Goal: Information Seeking & Learning: Learn about a topic

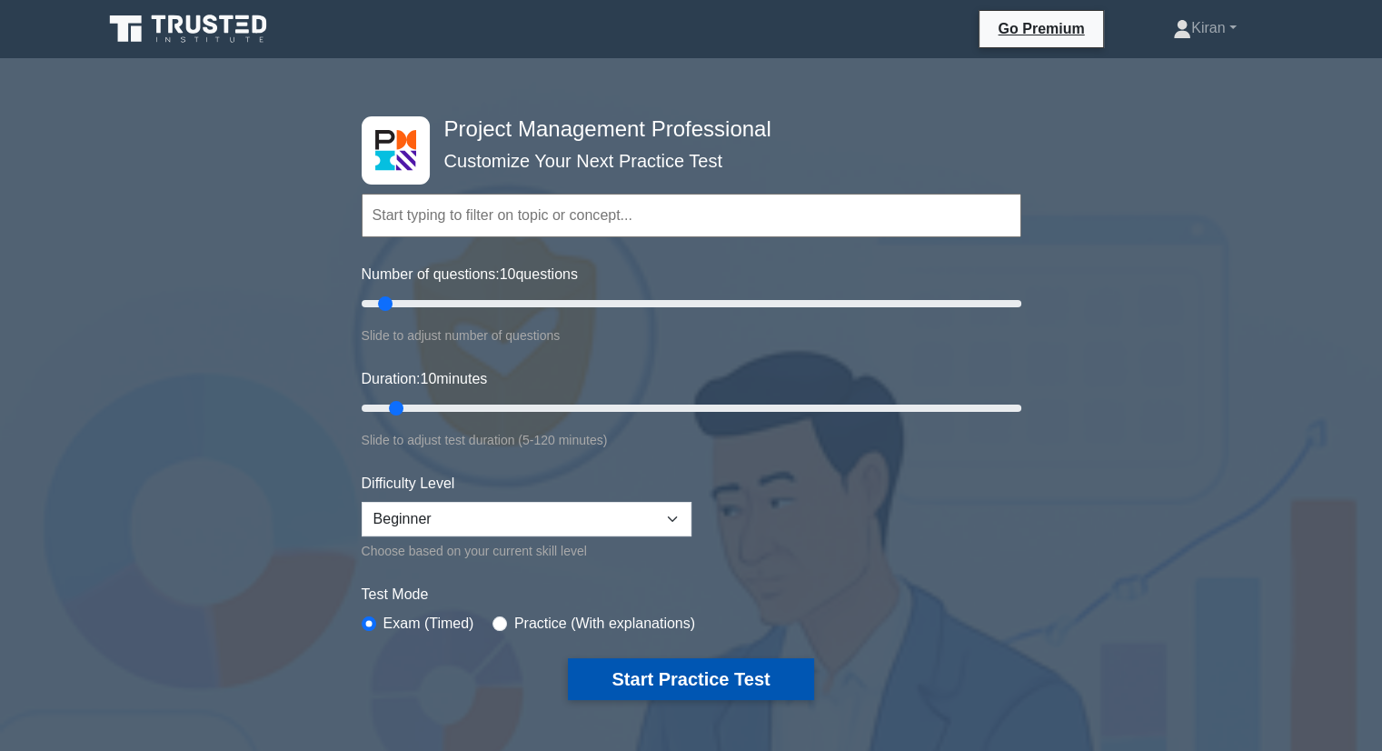
click at [707, 678] on button "Start Practice Test" at bounding box center [690, 679] width 245 height 42
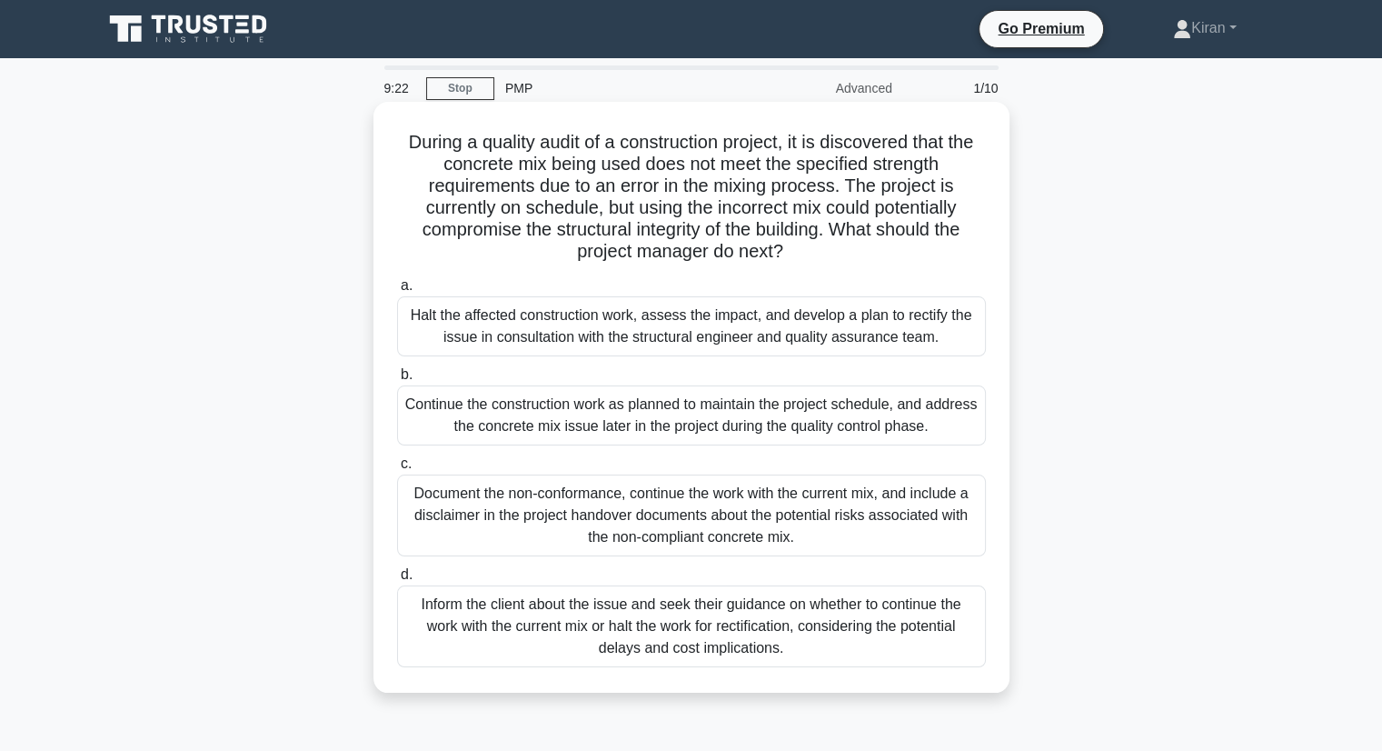
click at [658, 316] on div "Halt the affected construction work, assess the impact, and develop a plan to r…" at bounding box center [691, 326] width 589 height 60
click at [397, 292] on input "a. Halt the affected construction work, assess the impact, and develop a plan t…" at bounding box center [397, 286] width 0 height 12
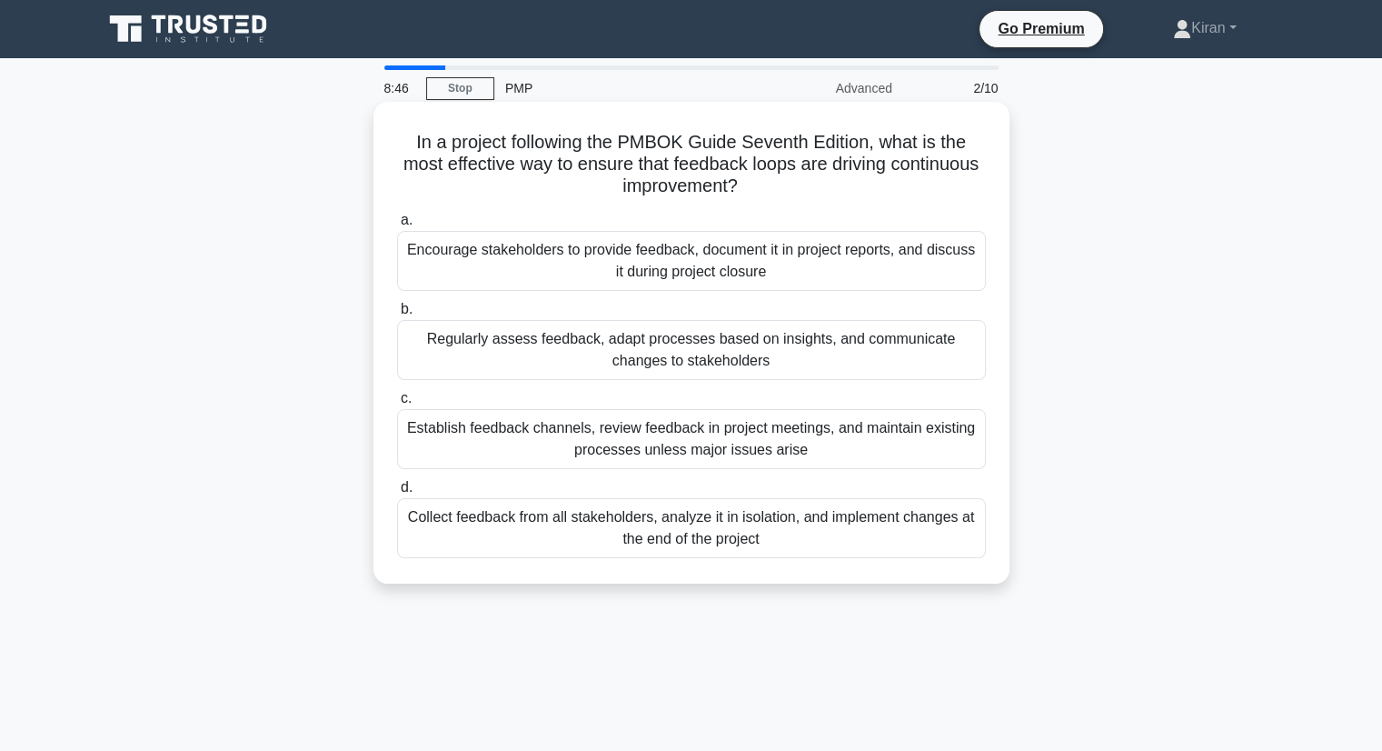
click at [563, 351] on div "Regularly assess feedback, adapt processes based on insights, and communicate c…" at bounding box center [691, 350] width 589 height 60
click at [397, 315] on input "b. Regularly assess feedback, adapt processes based on insights, and communicat…" at bounding box center [397, 310] width 0 height 12
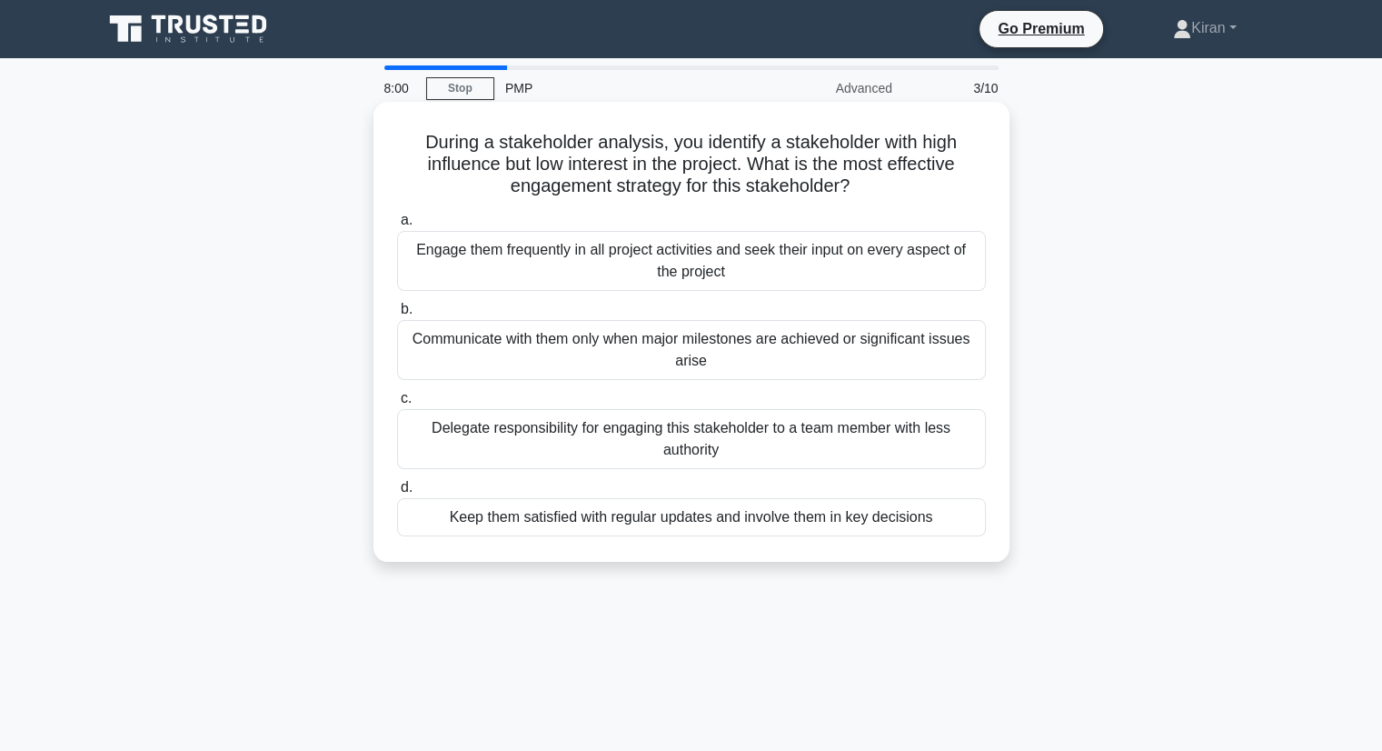
click at [545, 264] on div "Engage them frequently in all project activities and seek their input on every …" at bounding box center [691, 261] width 589 height 60
click at [397, 226] on input "a. Engage them frequently in all project activities and seek their input on eve…" at bounding box center [397, 220] width 0 height 12
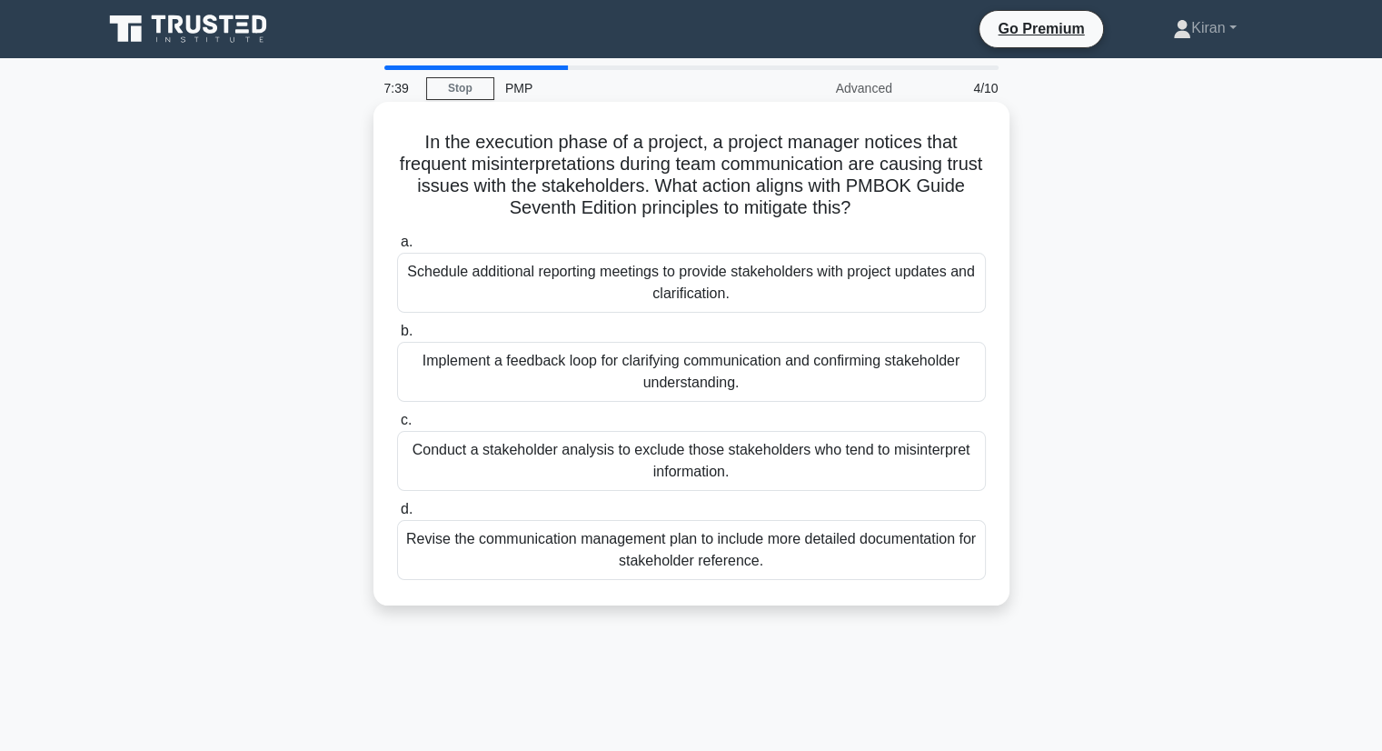
click at [621, 381] on div "Implement a feedback loop for clarifying communication and confirming stakehold…" at bounding box center [691, 372] width 589 height 60
click at [397, 337] on input "b. Implement a feedback loop for clarifying communication and confirming stakeh…" at bounding box center [397, 331] width 0 height 12
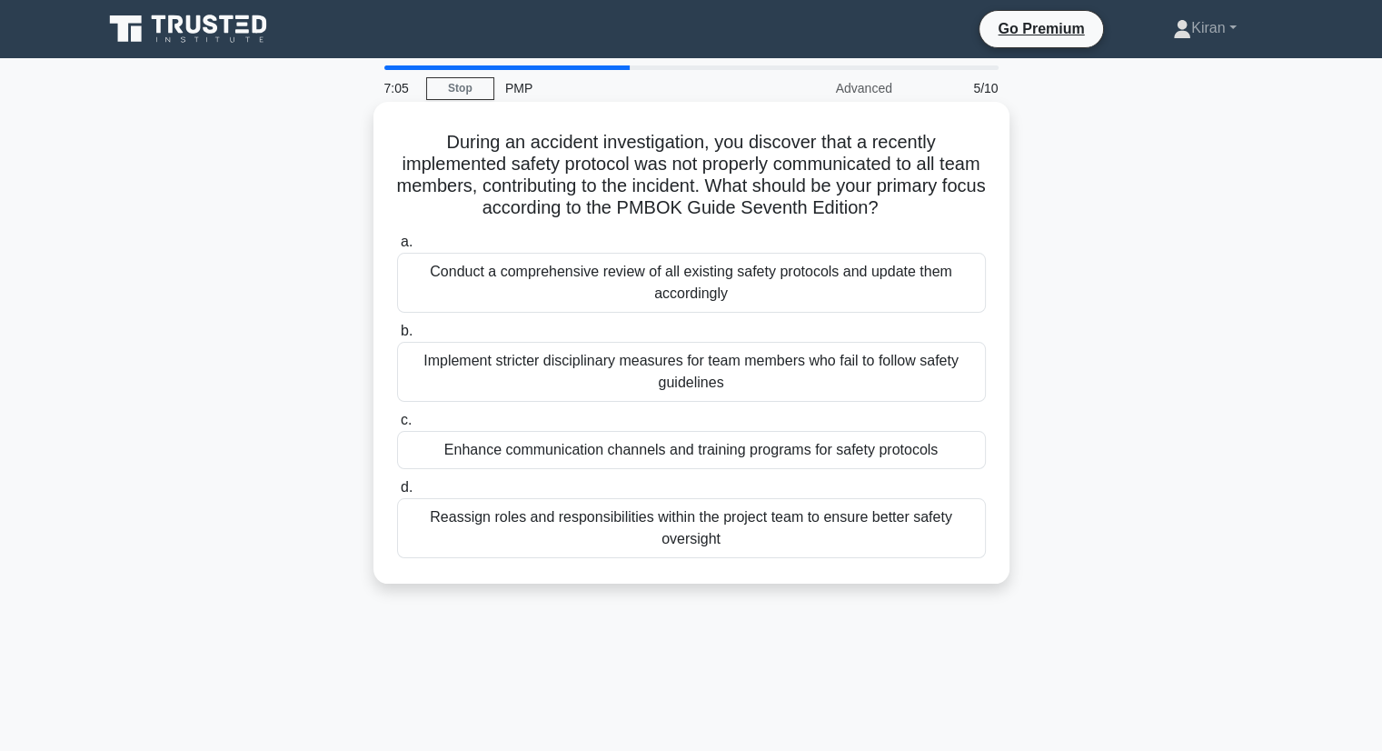
click at [653, 290] on div "Conduct a comprehensive review of all existing safety protocols and update them…" at bounding box center [691, 283] width 589 height 60
click at [397, 248] on input "a. Conduct a comprehensive review of all existing safety protocols and update t…" at bounding box center [397, 242] width 0 height 12
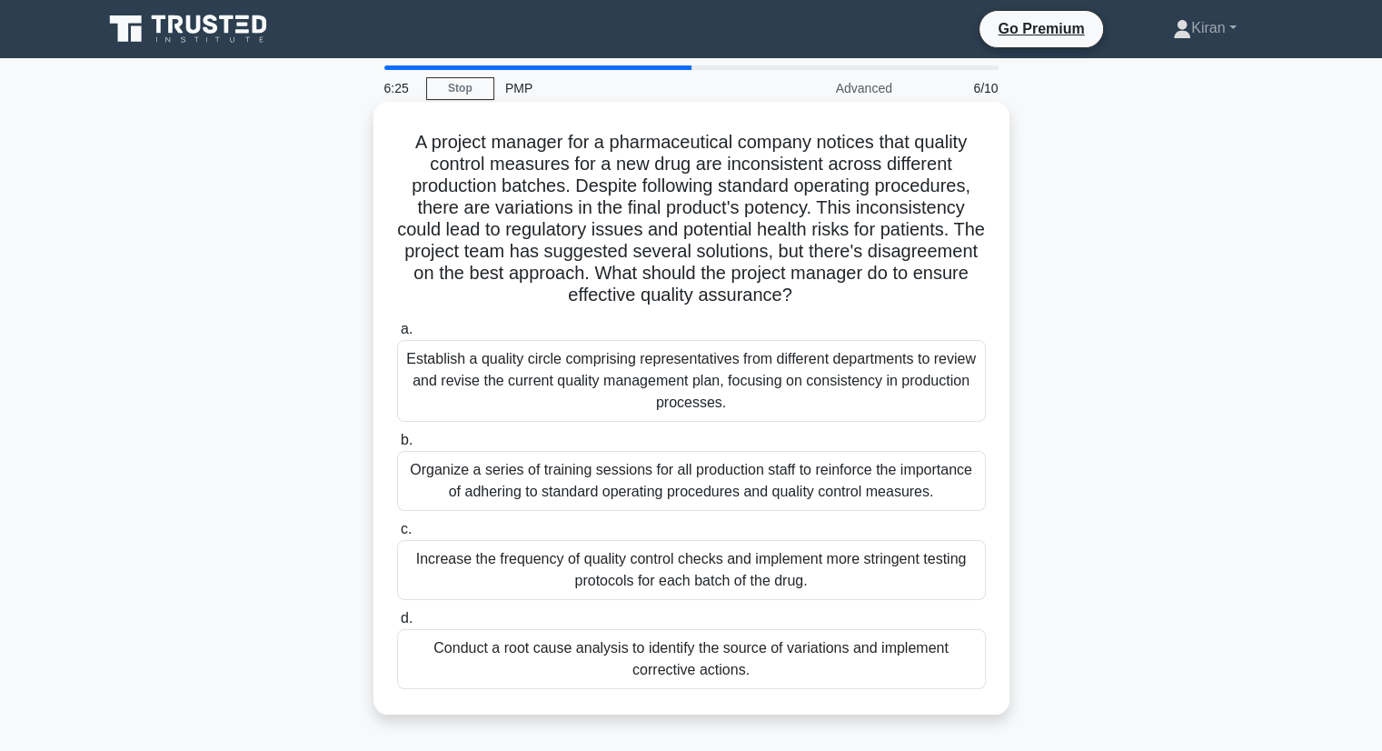
click at [702, 656] on div "Conduct a root cause analysis to identify the source of variations and implemen…" at bounding box center [691, 659] width 589 height 60
click at [397, 624] on input "d. Conduct a root cause analysis to identify the source of variations and imple…" at bounding box center [397, 619] width 0 height 12
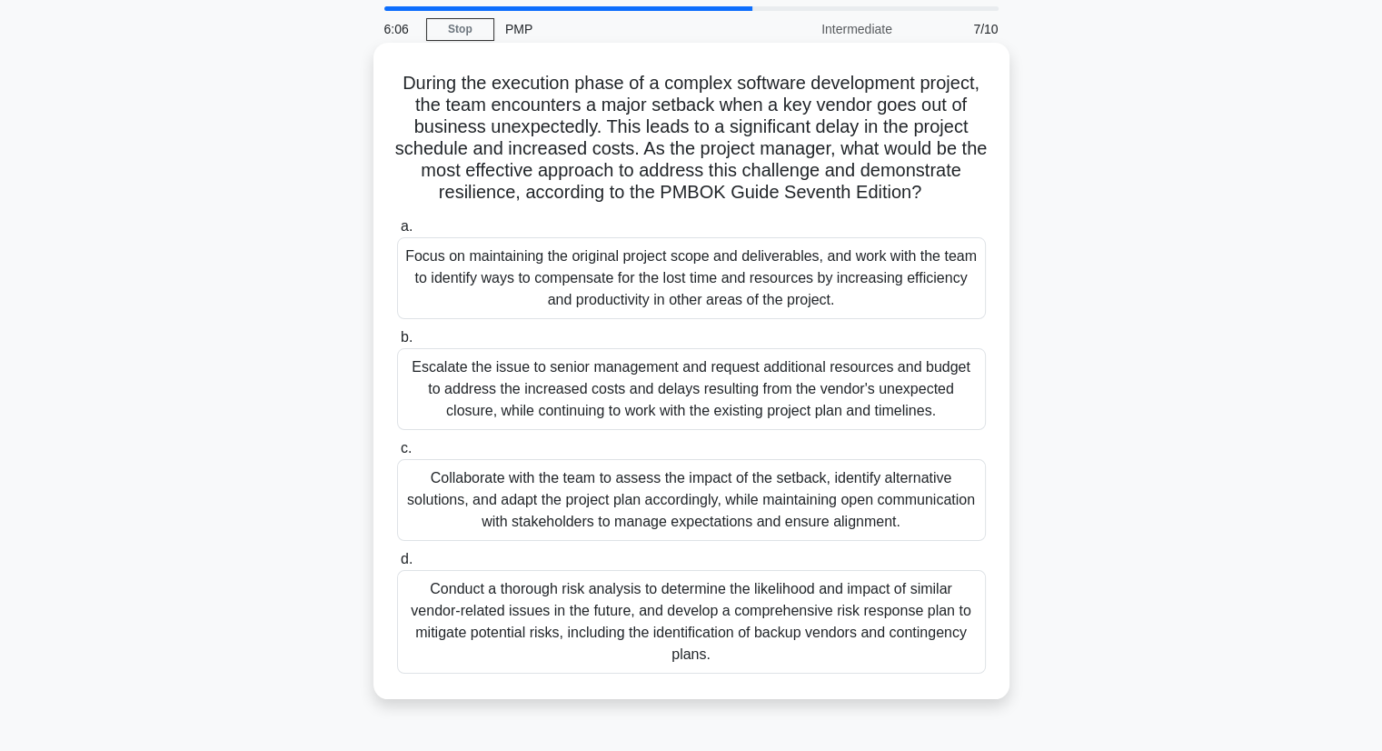
scroll to position [91, 0]
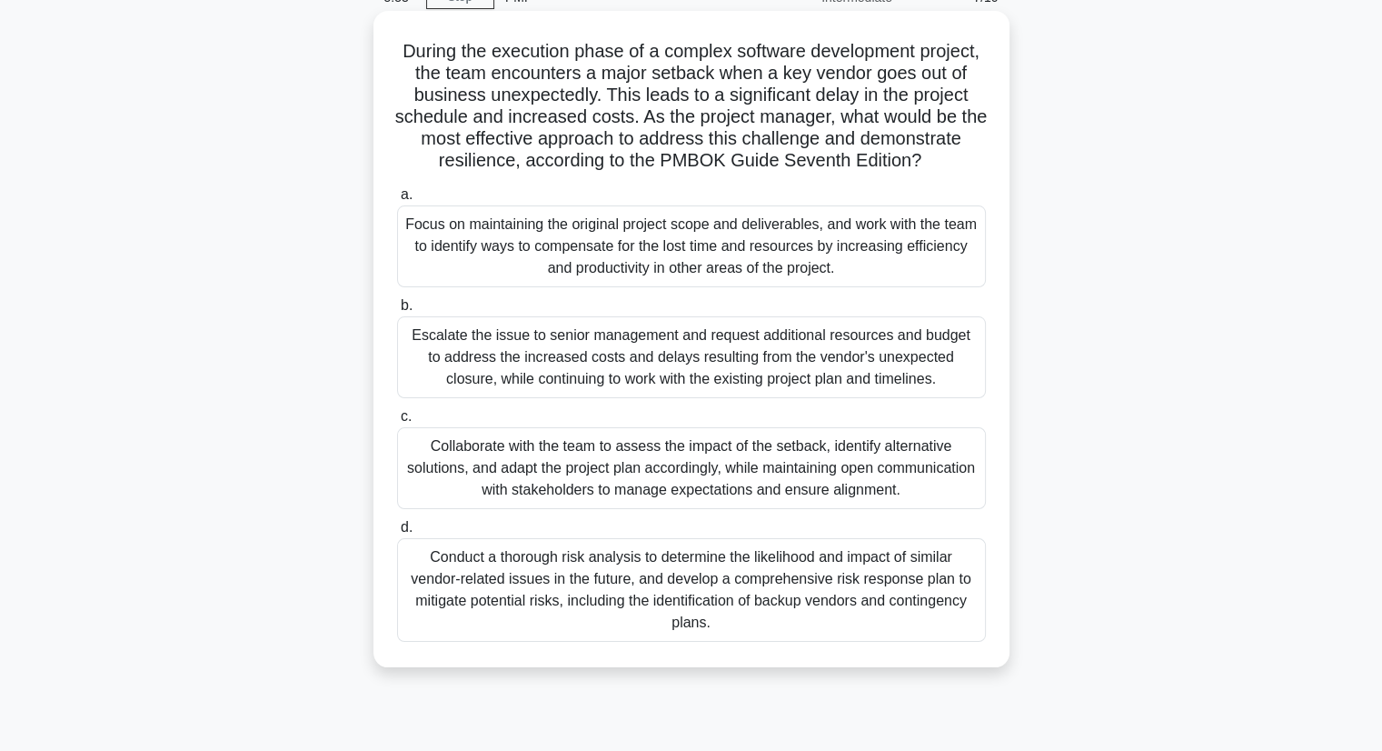
click at [630, 597] on div "Conduct a thorough risk analysis to determine the likelihood and impact of simi…" at bounding box center [691, 590] width 589 height 104
click at [397, 533] on input "d. Conduct a thorough risk analysis to determine the likelihood and impact of s…" at bounding box center [397, 528] width 0 height 12
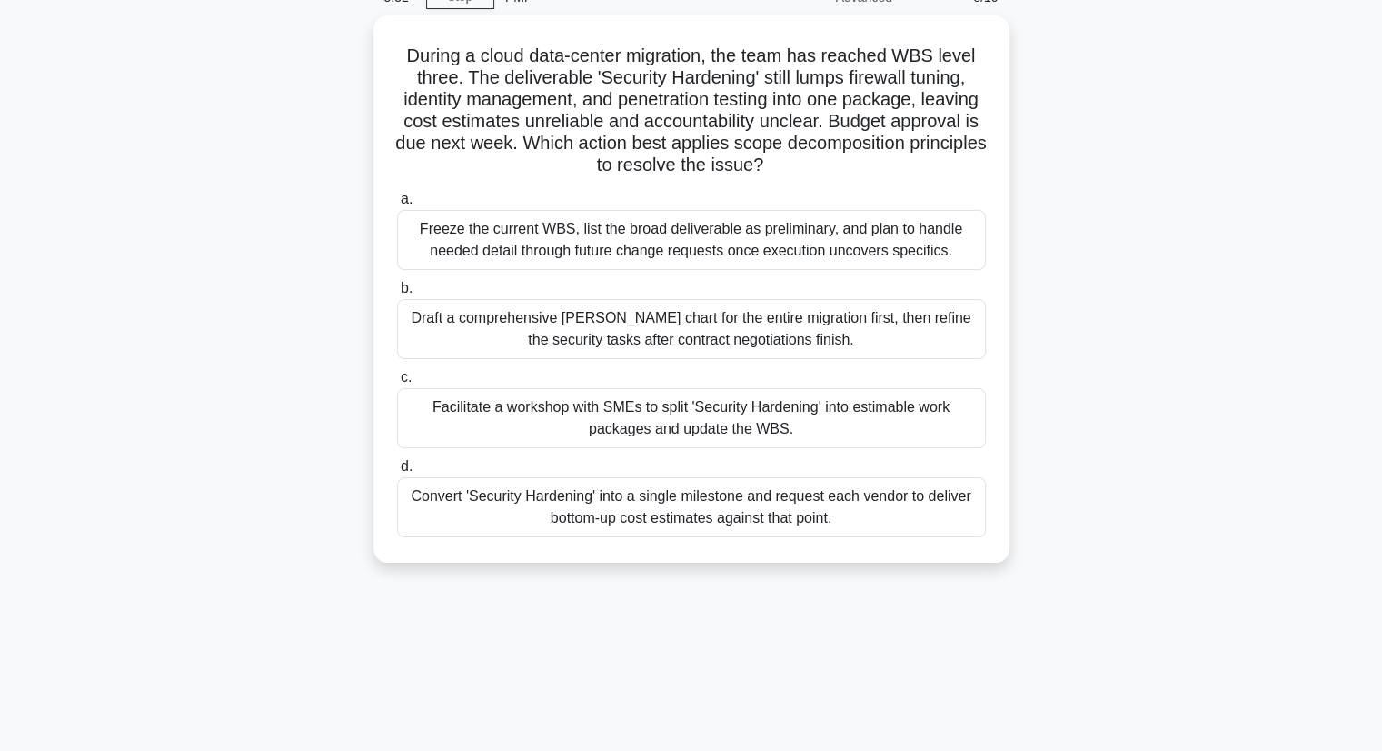
scroll to position [0, 0]
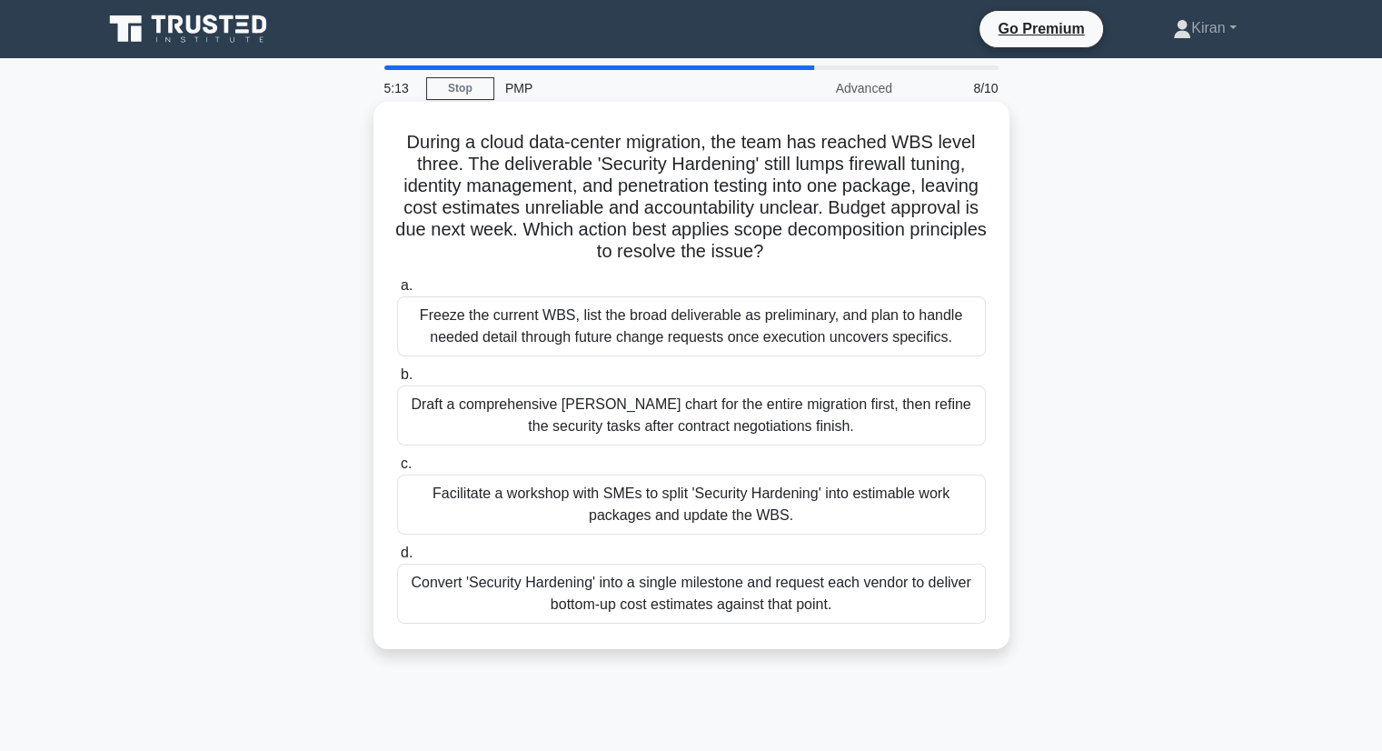
click at [550, 331] on div "Freeze the current WBS, list the broad deliverable as preliminary, and plan to …" at bounding box center [691, 326] width 589 height 60
click at [397, 292] on input "a. Freeze the current WBS, list the broad deliverable as preliminary, and plan …" at bounding box center [397, 286] width 0 height 12
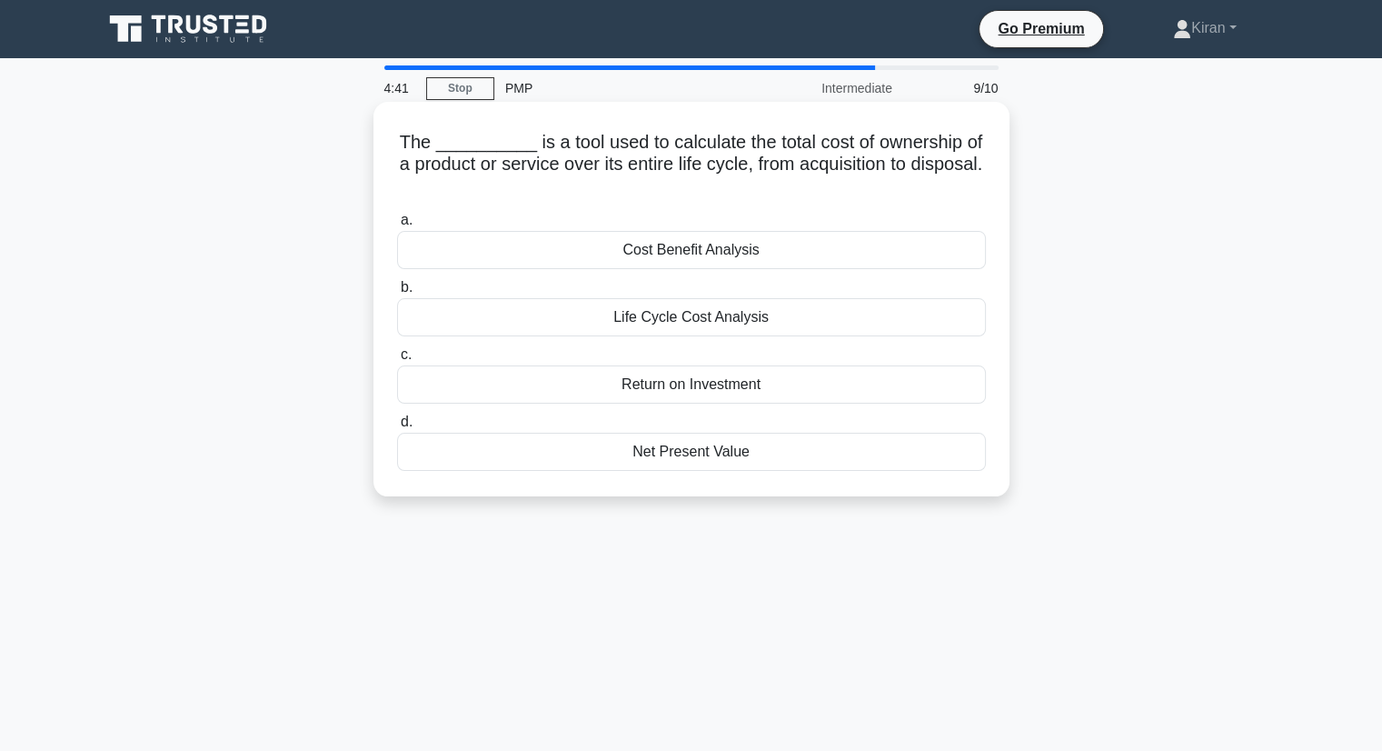
click at [688, 314] on div "Life Cycle Cost Analysis" at bounding box center [691, 317] width 589 height 38
click at [397, 294] on input "b. Life Cycle Cost Analysis" at bounding box center [397, 288] width 0 height 12
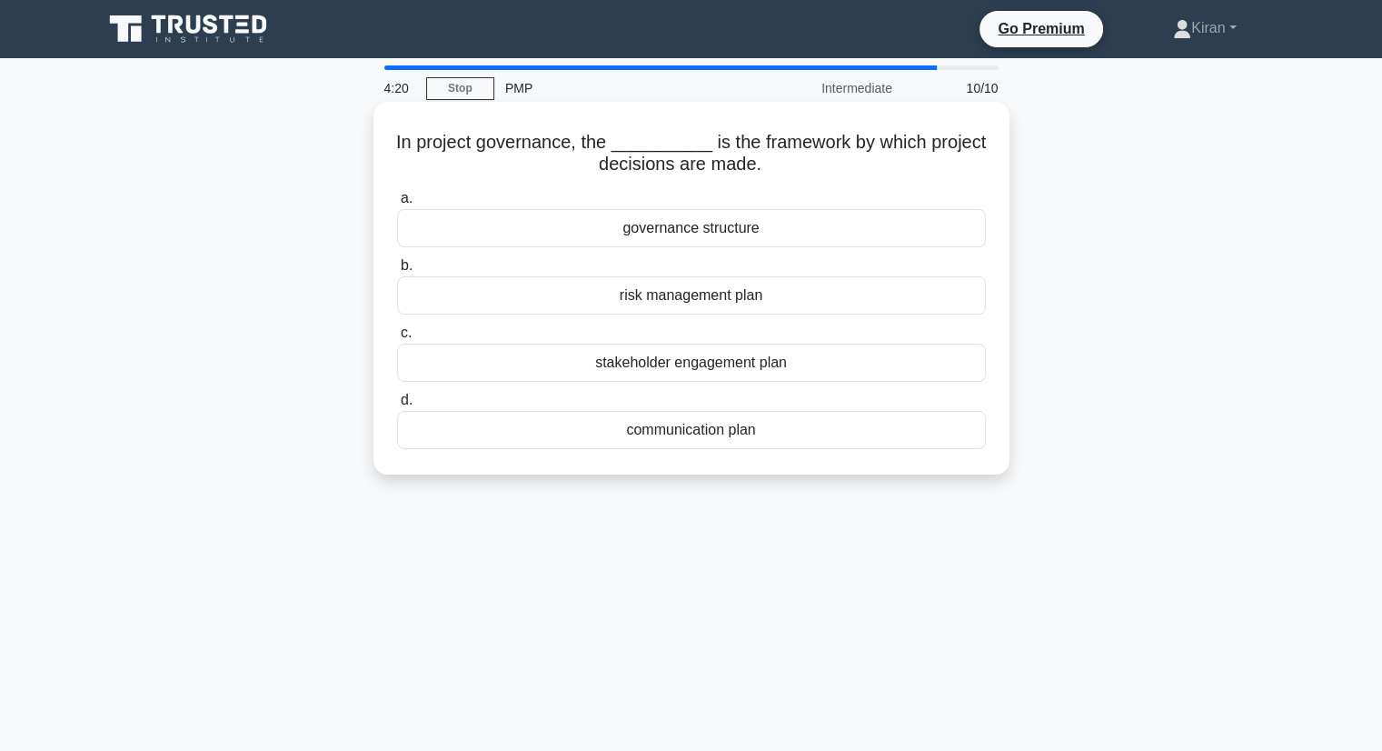
click at [673, 366] on div "stakeholder engagement plan" at bounding box center [691, 363] width 589 height 38
click at [397, 339] on input "c. stakeholder engagement plan" at bounding box center [397, 333] width 0 height 12
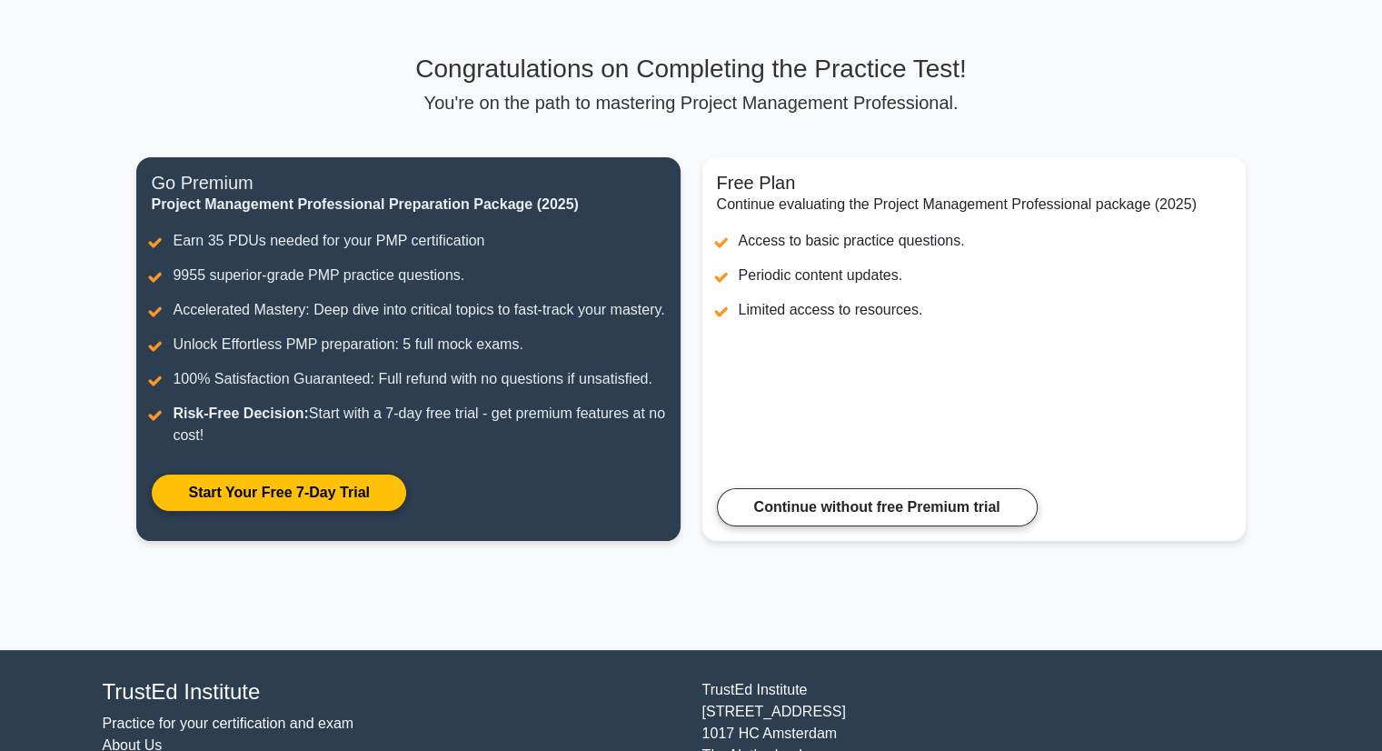
scroll to position [214, 0]
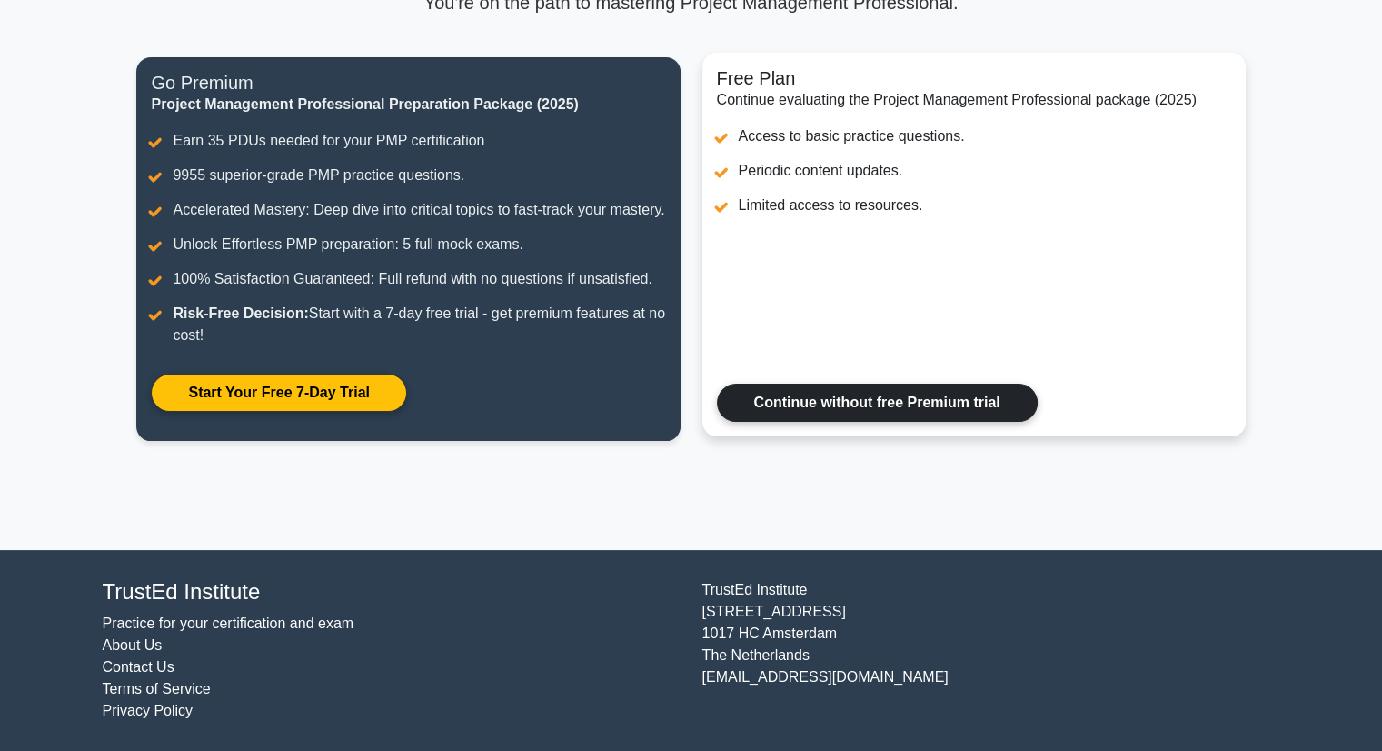
click at [1038, 384] on link "Continue without free Premium trial" at bounding box center [877, 403] width 321 height 38
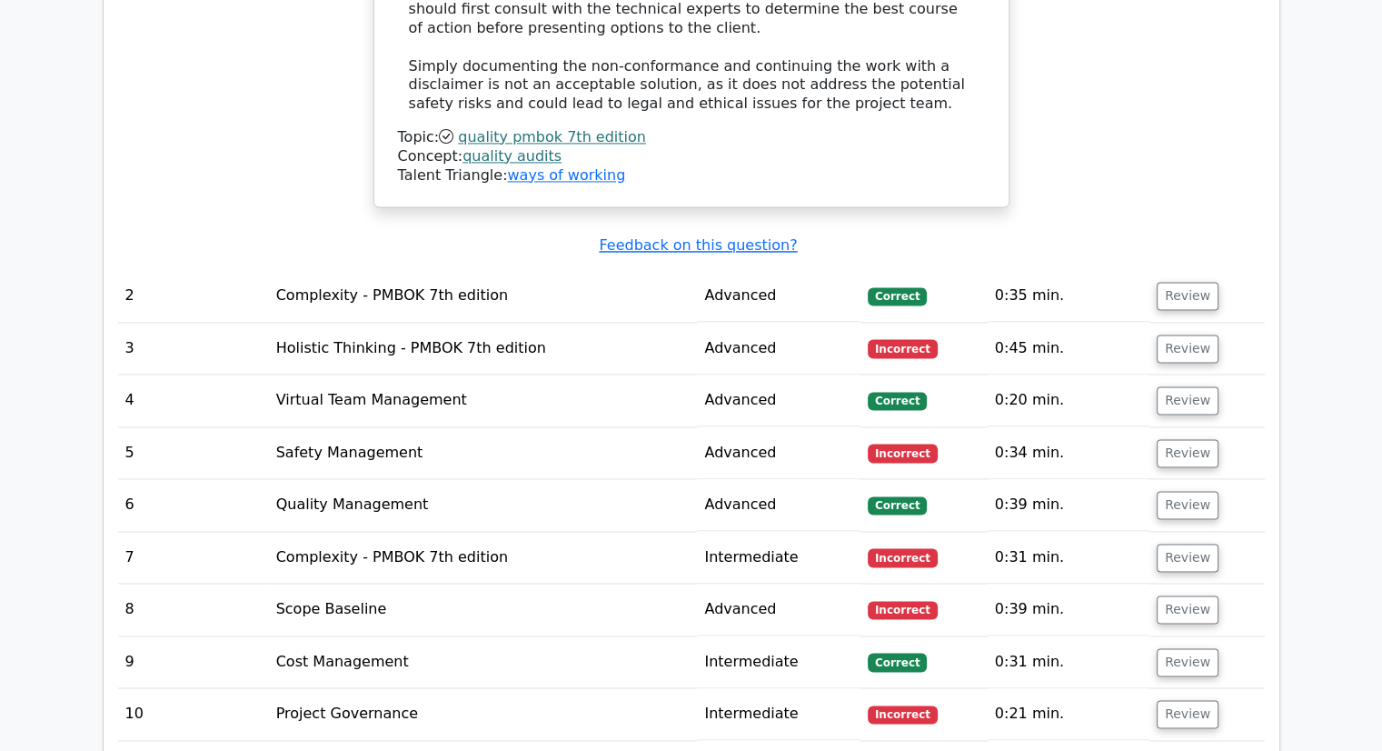
scroll to position [2561, 0]
